Goal: Transaction & Acquisition: Download file/media

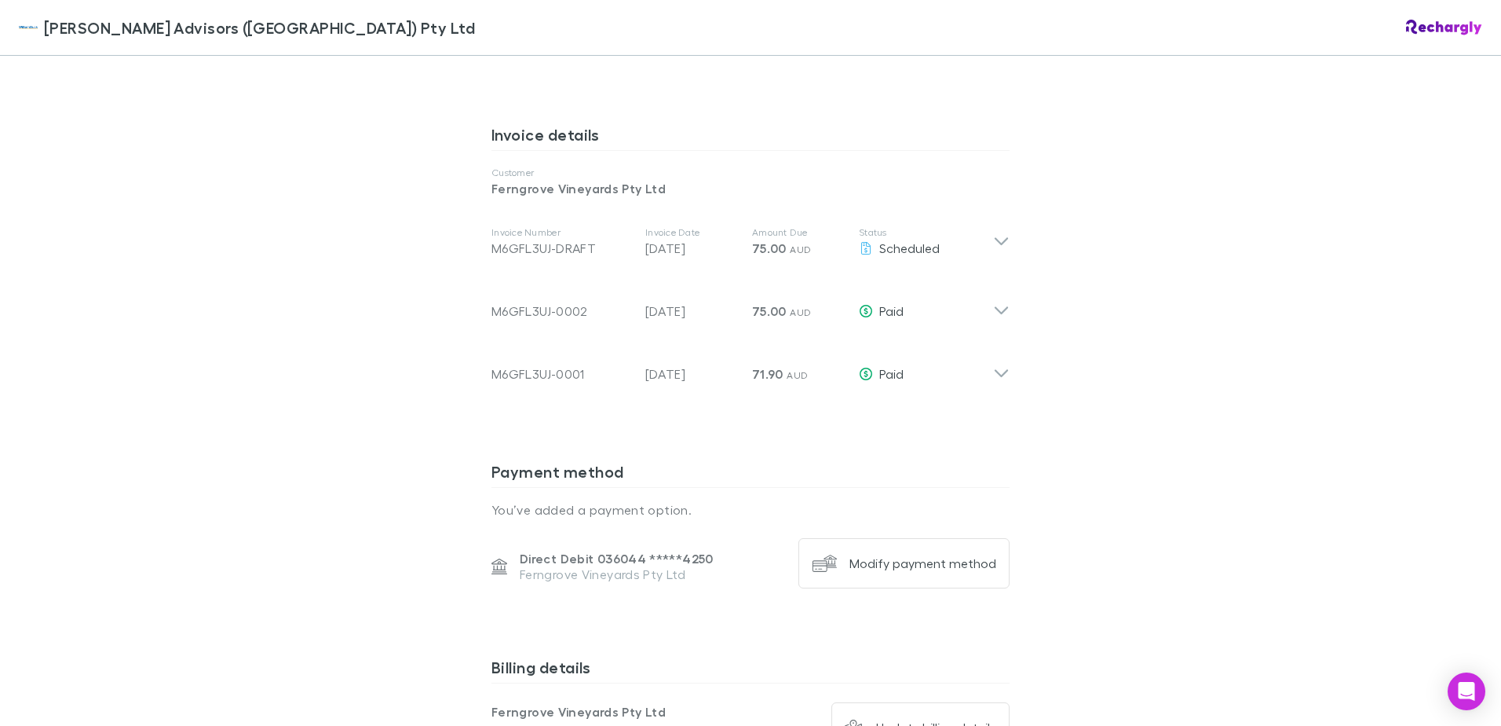
scroll to position [864, 0]
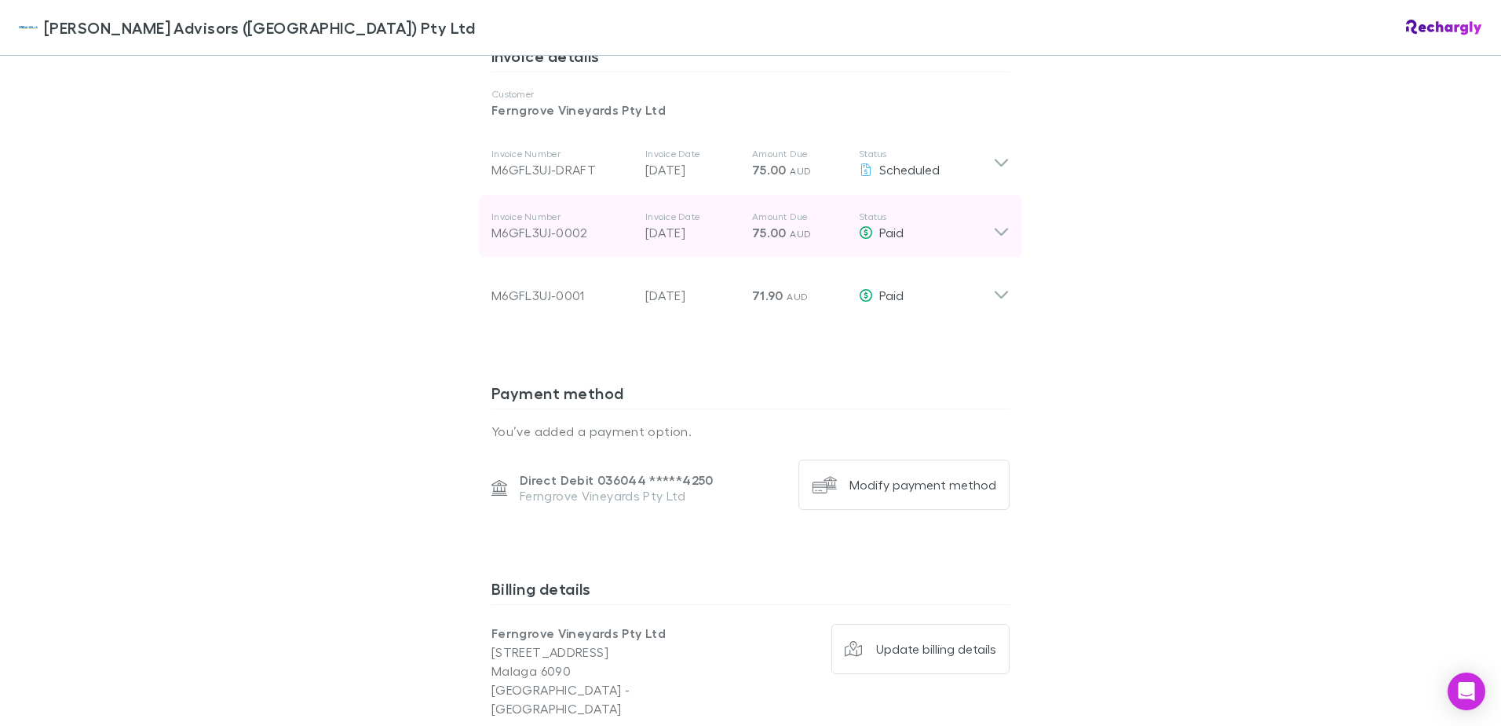
click at [995, 229] on icon at bounding box center [1001, 225] width 16 height 31
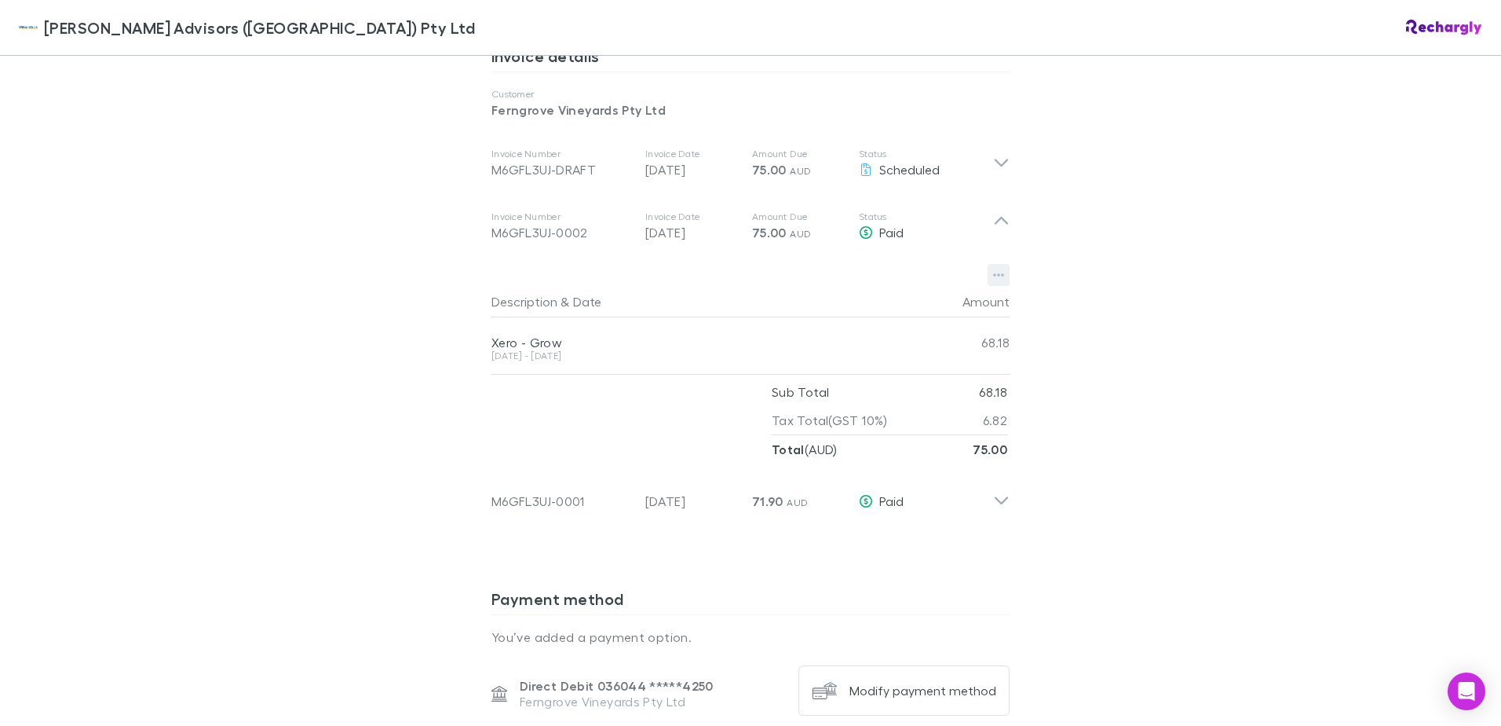
click at [993, 276] on icon "button" at bounding box center [998, 275] width 11 height 3
click at [912, 304] on p "Download PDF" at bounding box center [896, 306] width 191 height 19
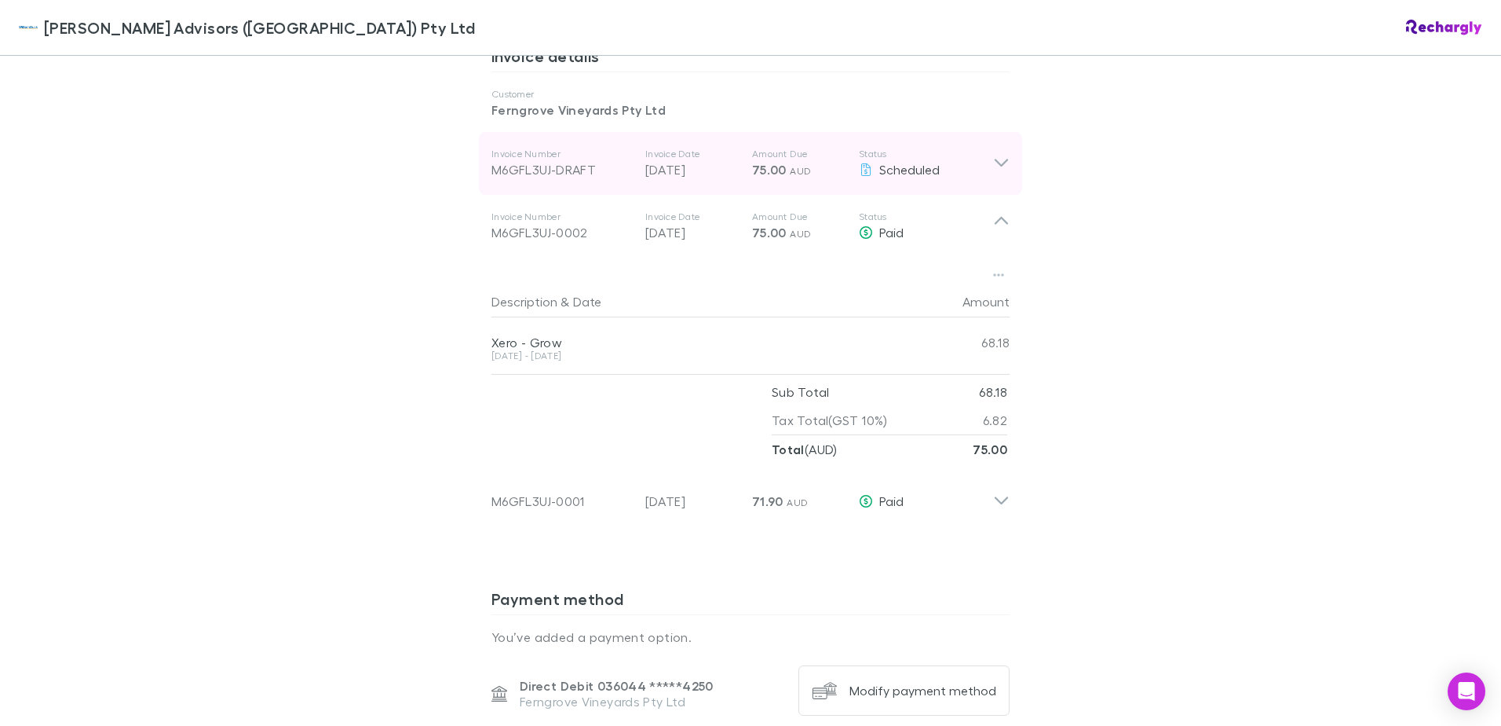
click at [993, 161] on icon at bounding box center [1001, 163] width 16 height 19
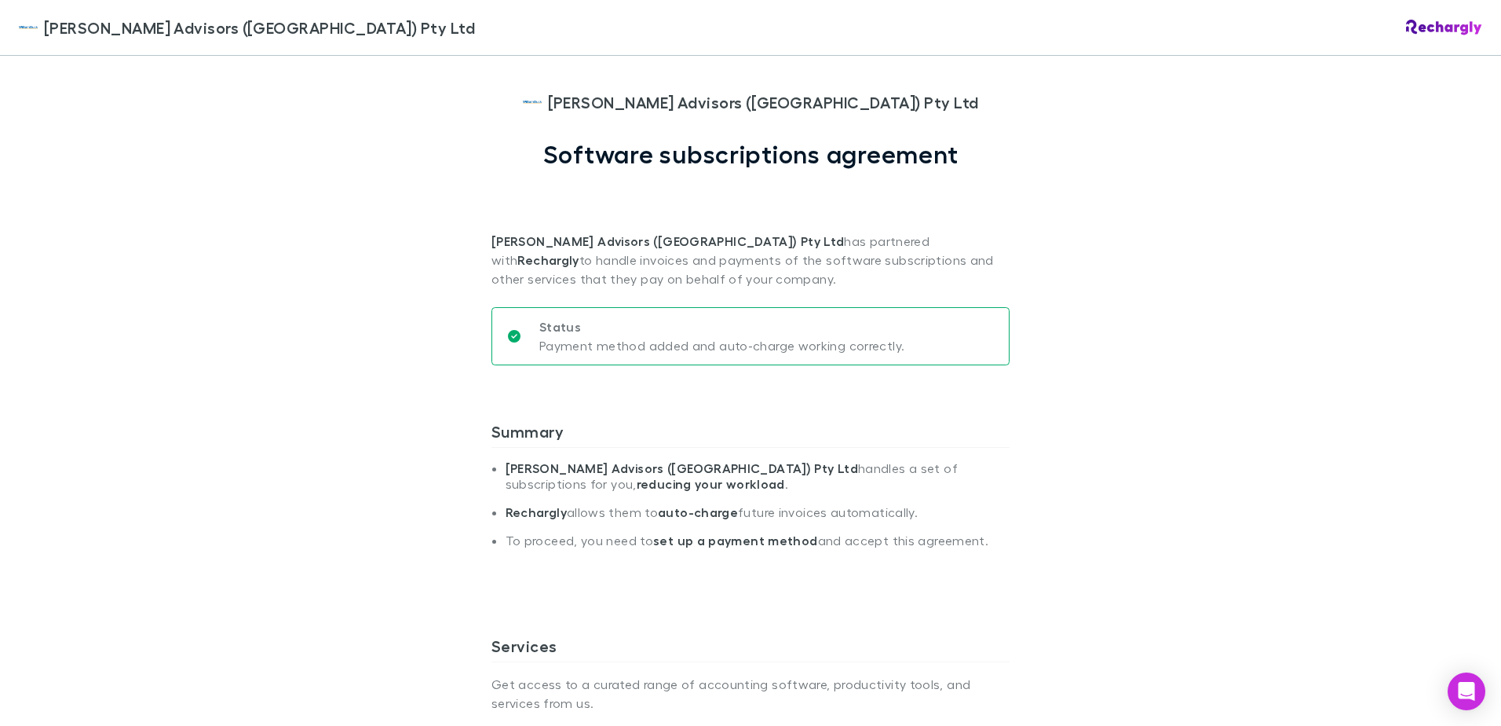
scroll to position [0, 0]
